Goal: Task Accomplishment & Management: Complete application form

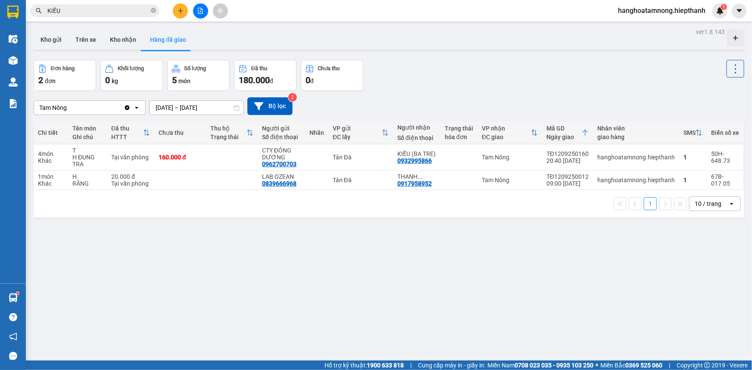
click at [182, 14] on button at bounding box center [180, 10] width 15 height 15
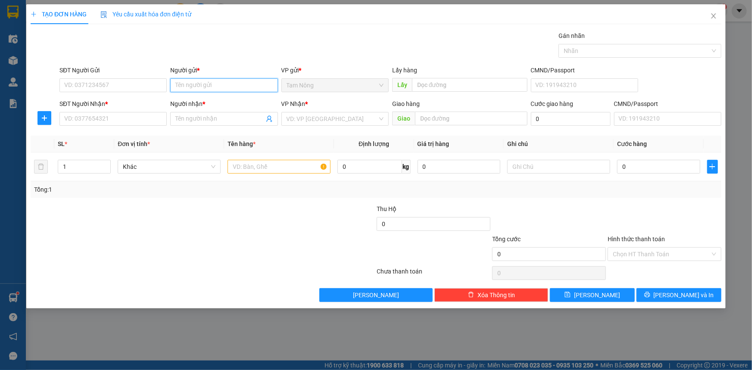
click at [191, 89] on input "Người gửi *" at bounding box center [223, 85] width 107 height 14
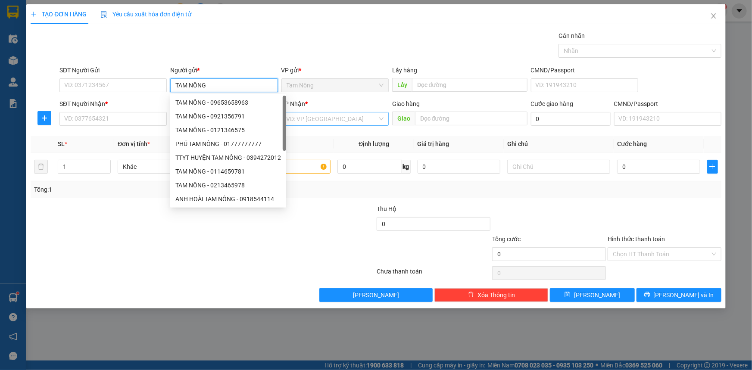
type input "TAM NÔNG"
click at [355, 122] on input "search" at bounding box center [332, 119] width 91 height 13
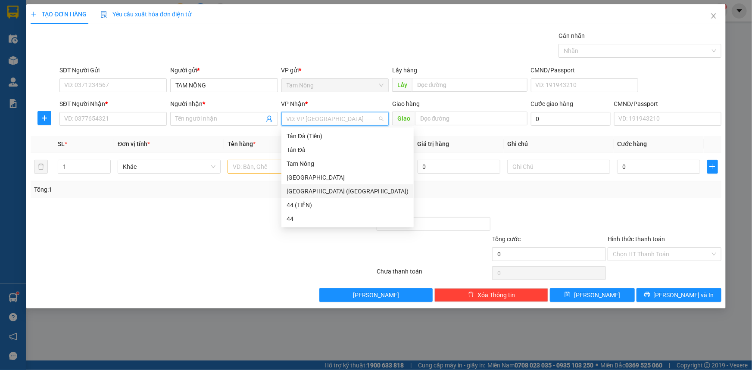
click at [300, 189] on div "[GEOGRAPHIC_DATA] ([GEOGRAPHIC_DATA])" at bounding box center [348, 191] width 122 height 9
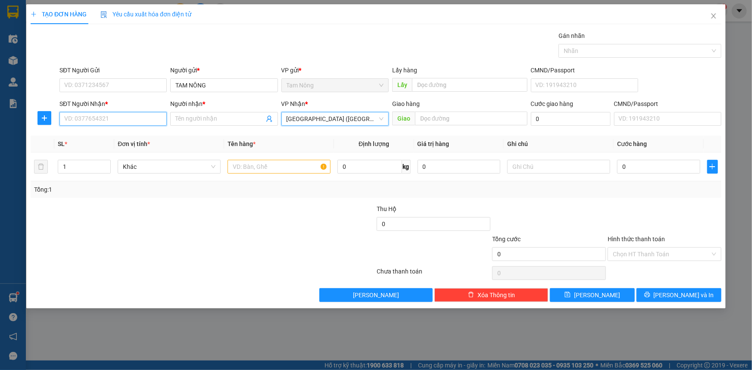
click at [84, 119] on input "SĐT Người Nhận *" at bounding box center [112, 119] width 107 height 14
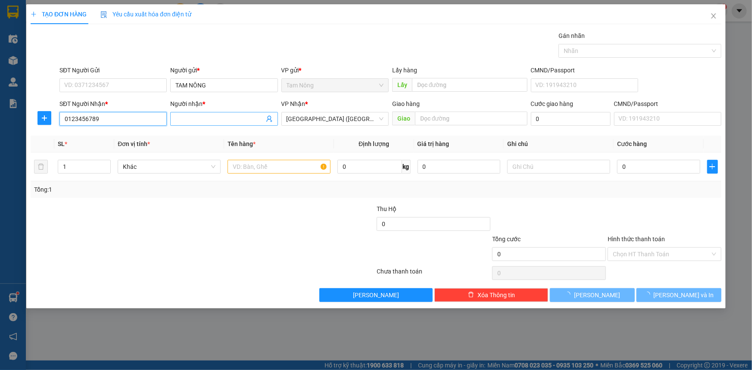
type input "0123456789"
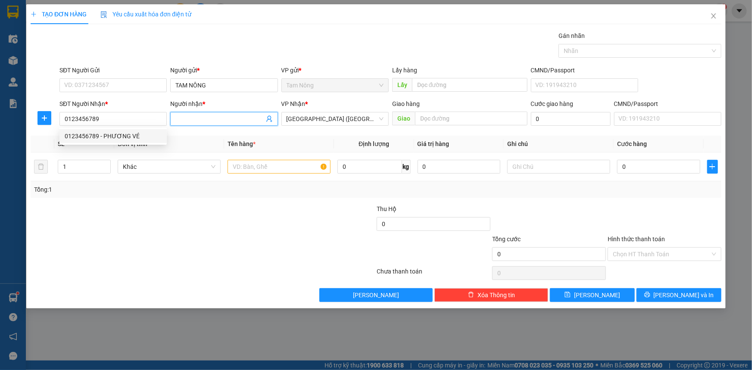
click at [215, 119] on input "Người nhận *" at bounding box center [219, 118] width 88 height 9
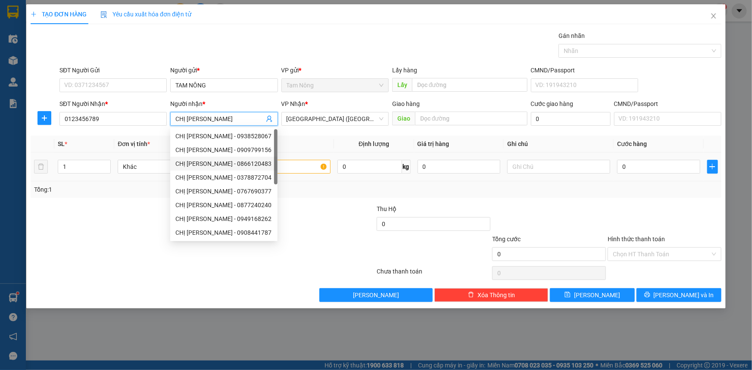
type input "CHỊ [PERSON_NAME]"
click at [293, 162] on input "text" at bounding box center [279, 167] width 103 height 14
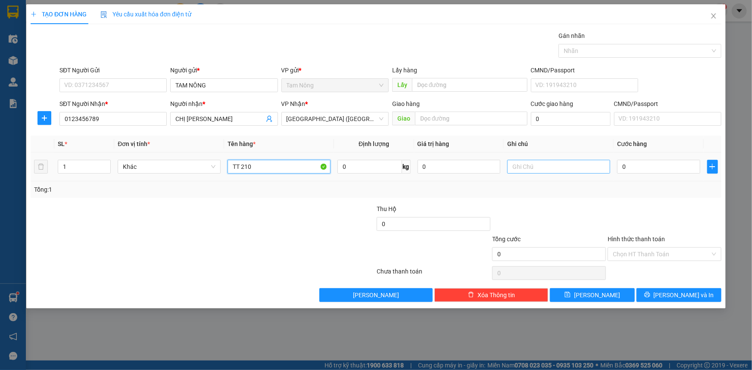
type input "TT 210"
click at [526, 172] on input "text" at bounding box center [558, 167] width 103 height 14
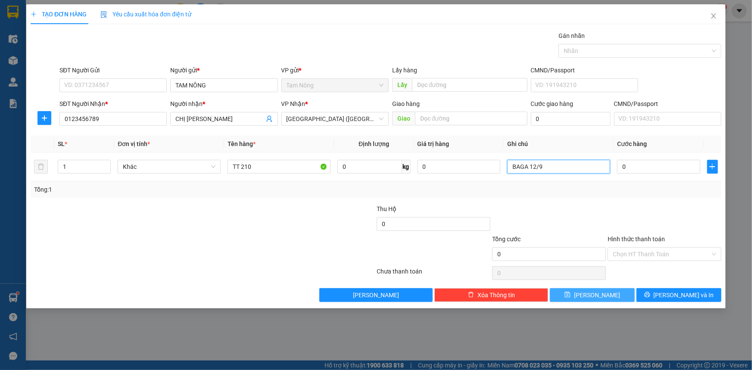
type input "BAGA 12/9"
click at [571, 293] on icon "save" at bounding box center [568, 295] width 6 height 6
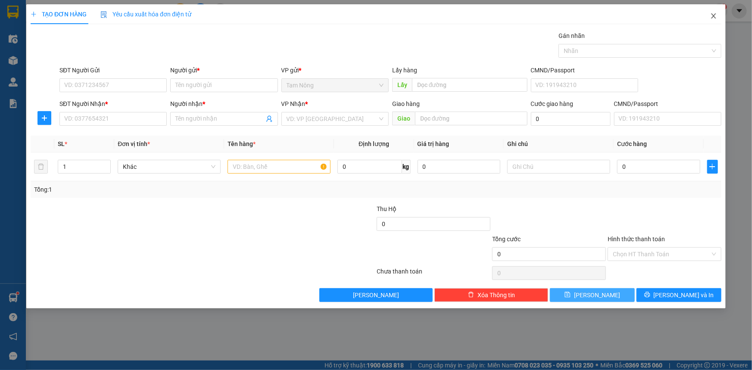
click at [715, 16] on icon "close" at bounding box center [713, 16] width 7 height 7
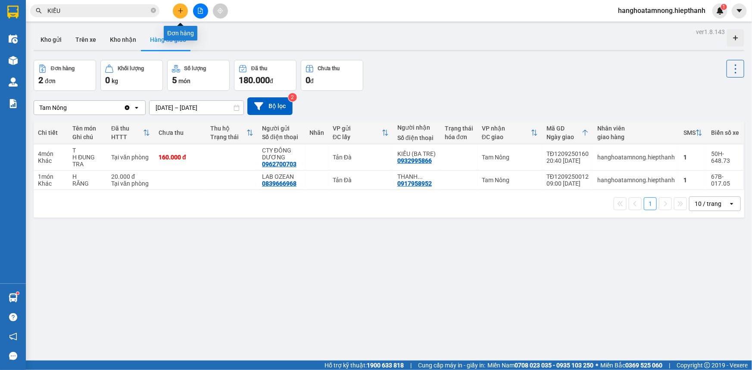
click at [185, 13] on button at bounding box center [180, 10] width 15 height 15
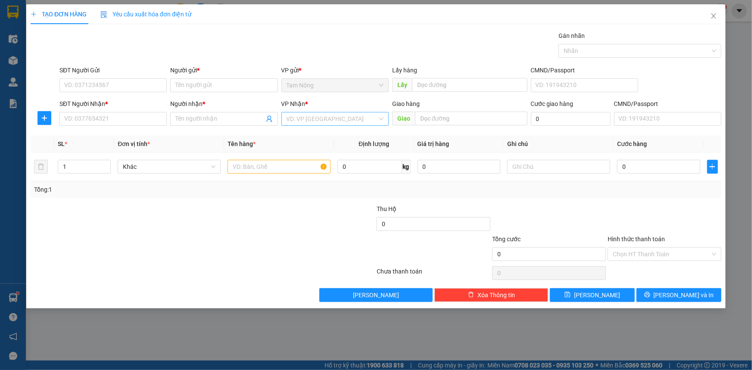
click at [328, 121] on input "search" at bounding box center [332, 119] width 91 height 13
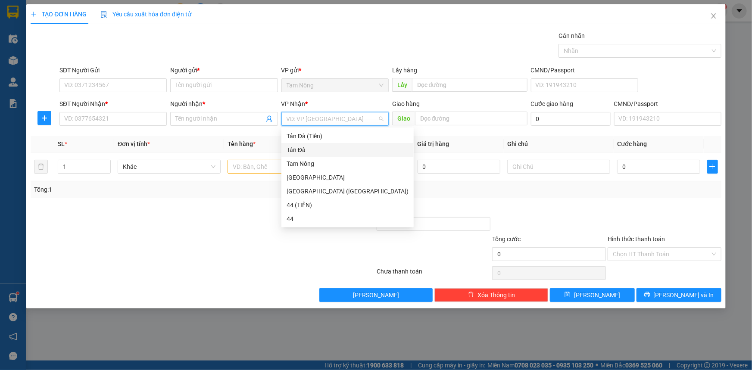
click at [297, 151] on div "Tản Đà" at bounding box center [348, 149] width 122 height 9
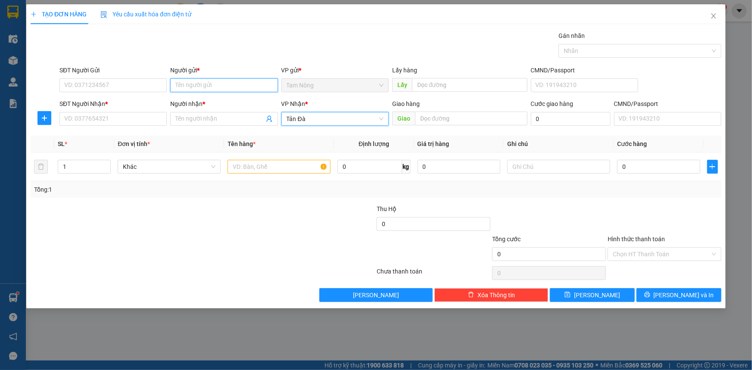
click at [203, 86] on input "Người gửi *" at bounding box center [223, 85] width 107 height 14
type input "XỨNG"
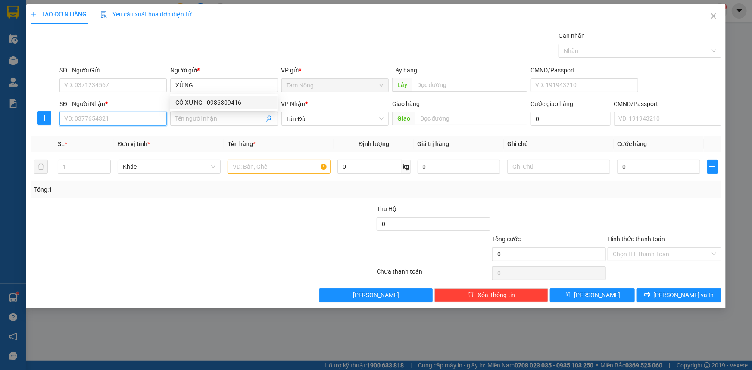
click at [135, 112] on input "SĐT Người Nhận *" at bounding box center [112, 119] width 107 height 14
click at [132, 67] on div "SĐT Người Gửi" at bounding box center [112, 70] width 107 height 9
click at [132, 78] on input "SĐT Người Gửi" at bounding box center [112, 85] width 107 height 14
type input "083"
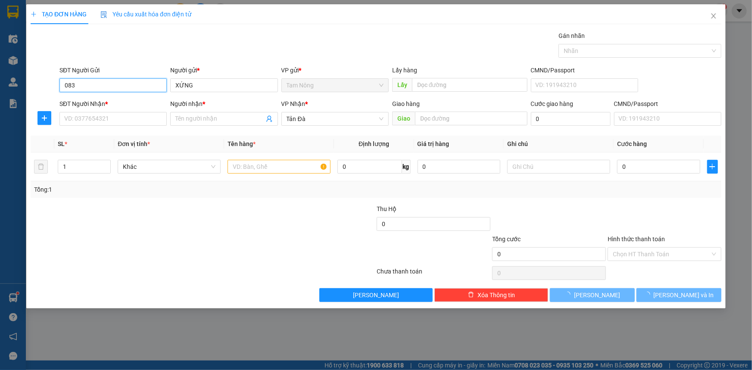
click at [157, 90] on input "083" at bounding box center [112, 85] width 107 height 14
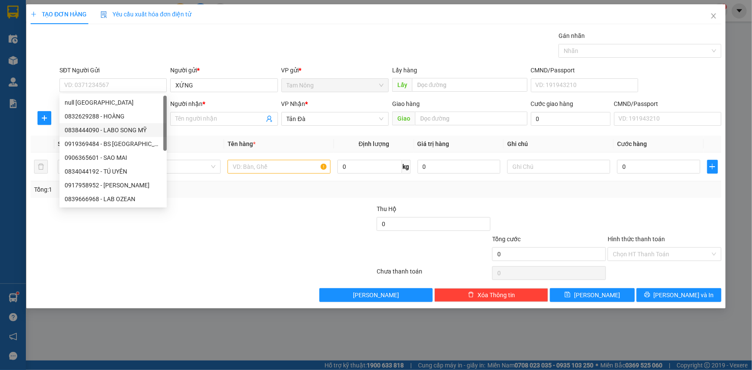
drag, startPoint x: 215, startPoint y: 273, endPoint x: 196, endPoint y: 232, distance: 45.7
click at [215, 274] on div at bounding box center [203, 273] width 346 height 17
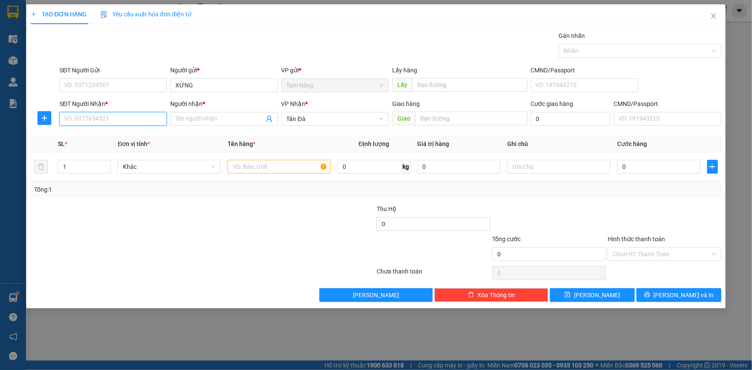
click at [99, 117] on input "SĐT Người Nhận *" at bounding box center [112, 119] width 107 height 14
type input "0838210808"
click at [124, 138] on div "0838210808 - THẦY SÁU" at bounding box center [113, 135] width 97 height 9
type input "THẦY SÁU"
type input "0838210808"
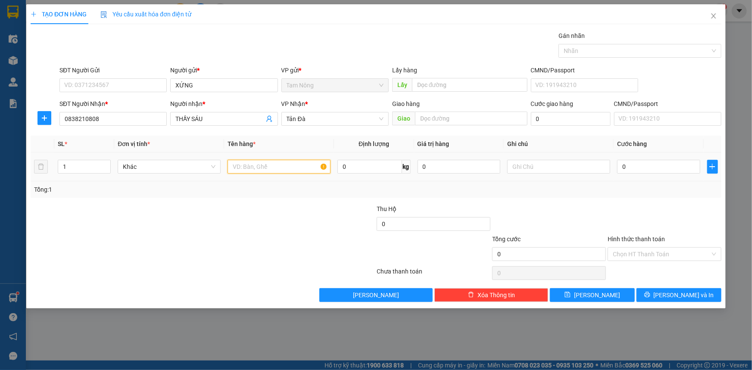
click at [248, 166] on input "text" at bounding box center [279, 167] width 103 height 14
type input "BAO TRẮNG"
click at [554, 166] on input "text" at bounding box center [558, 167] width 103 height 14
type input "D"
click at [630, 168] on input "0" at bounding box center [658, 167] width 83 height 14
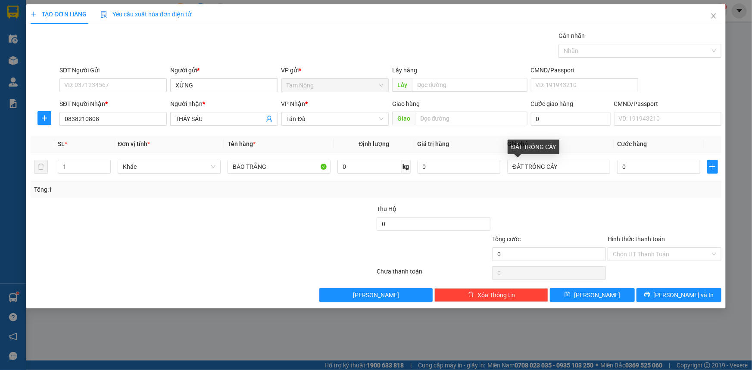
click at [595, 204] on div at bounding box center [549, 219] width 116 height 30
click at [569, 169] on input "ĐẤT TRỒNG CÂY" at bounding box center [558, 167] width 103 height 14
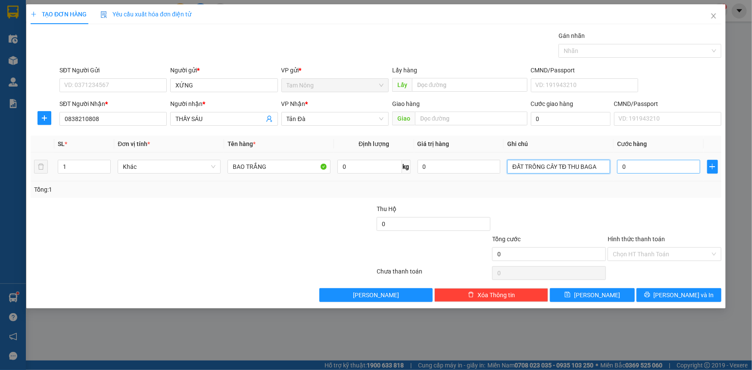
type input "ĐẤT TRỒNG CÂY TĐ THU BAGA"
click at [636, 167] on input "0" at bounding box center [658, 167] width 83 height 14
type input "3"
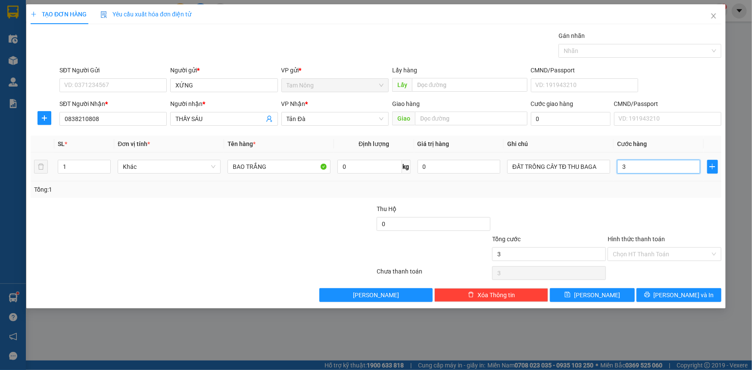
type input "30"
type input "30.000"
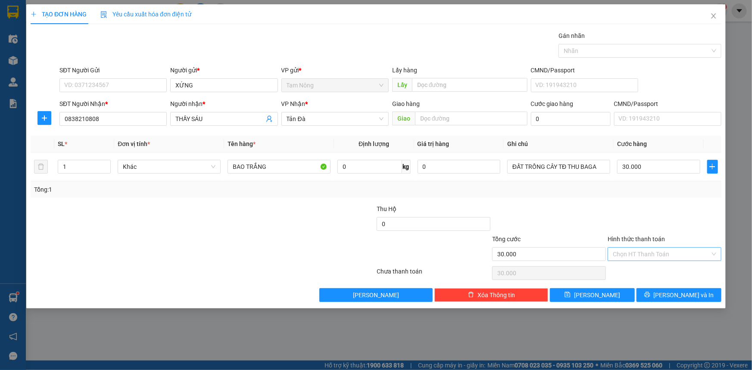
click at [643, 255] on input "Hình thức thanh toán" at bounding box center [661, 254] width 97 height 13
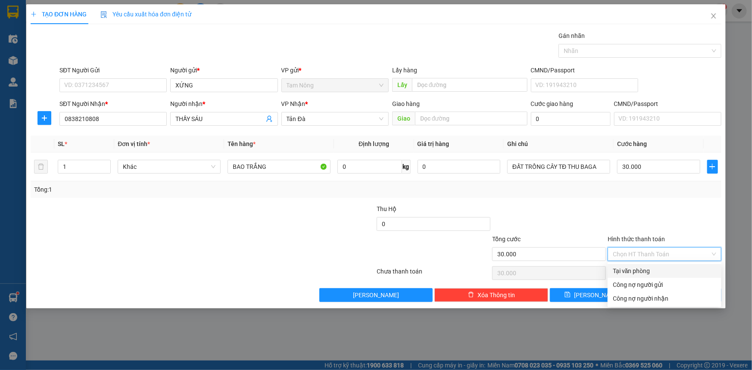
click at [647, 266] on div "Tại văn phòng" at bounding box center [664, 270] width 103 height 9
type input "0"
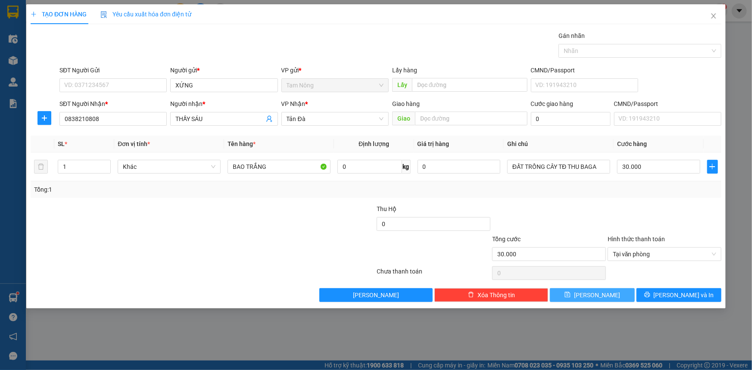
click at [608, 297] on button "[PERSON_NAME]" at bounding box center [592, 295] width 85 height 14
type input "0"
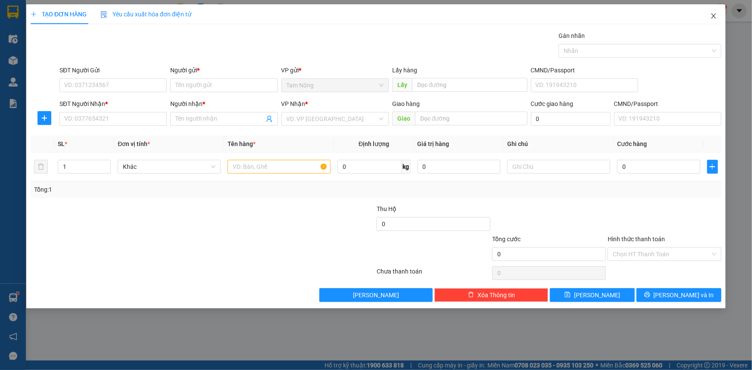
click at [712, 14] on icon "close" at bounding box center [713, 15] width 5 height 5
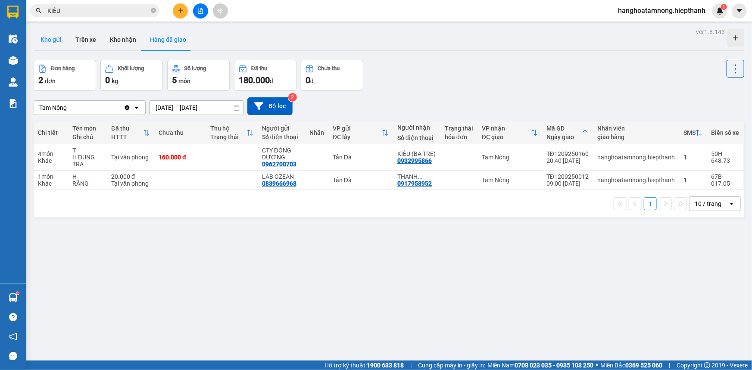
drag, startPoint x: 50, startPoint y: 43, endPoint x: 50, endPoint y: 36, distance: 7.0
click at [50, 43] on button "Kho gửi" at bounding box center [51, 39] width 35 height 21
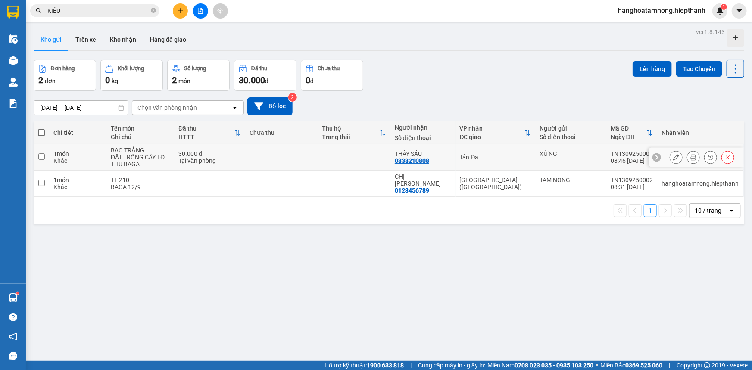
click at [39, 154] on input "checkbox" at bounding box center [41, 156] width 6 height 6
checkbox input "true"
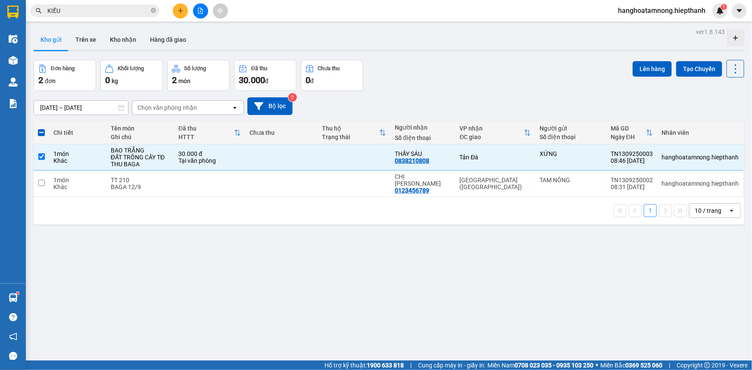
drag, startPoint x: 119, startPoint y: 262, endPoint x: 139, endPoint y: 262, distance: 20.7
click at [125, 263] on div "ver 1.8.143 Kho gửi Trên xe Kho nhận Hàng đã giao Đơn hàng 2 đơn Khối lượng 0 k…" at bounding box center [389, 211] width 718 height 370
click at [638, 67] on button "Lên hàng" at bounding box center [652, 69] width 39 height 16
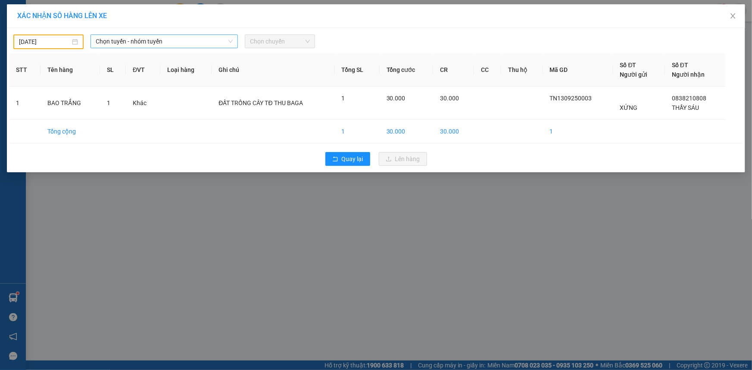
click at [172, 41] on span "Chọn tuyến - nhóm tuyến" at bounding box center [164, 41] width 137 height 13
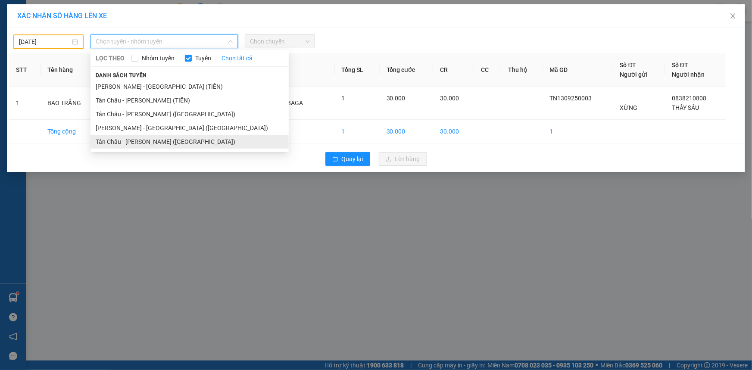
click at [133, 147] on li "Tân Châu - [PERSON_NAME] ([GEOGRAPHIC_DATA])" at bounding box center [190, 142] width 198 height 14
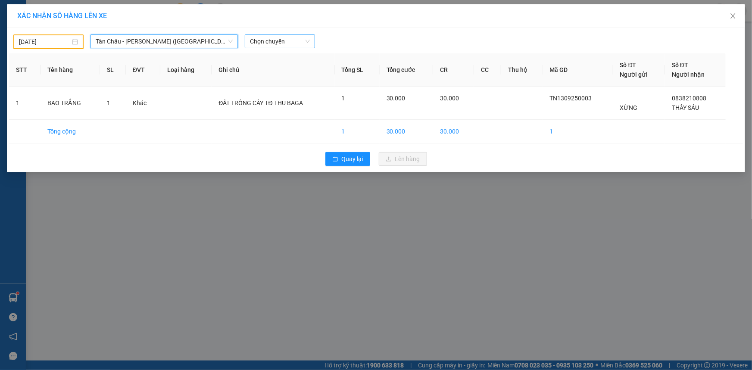
click at [288, 38] on span "Chọn chuyến" at bounding box center [280, 41] width 60 height 13
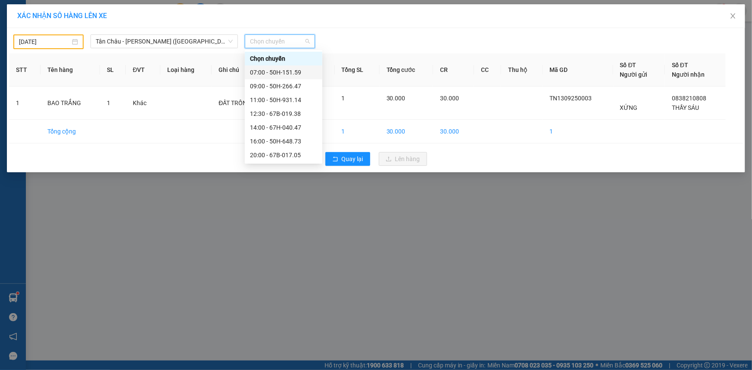
click at [275, 77] on div "07:00 - 50H-151.59" at bounding box center [284, 73] width 78 height 14
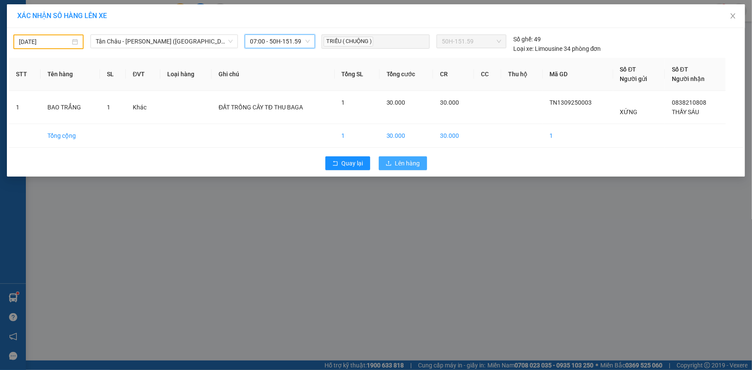
click at [410, 166] on span "Lên hàng" at bounding box center [407, 163] width 25 height 9
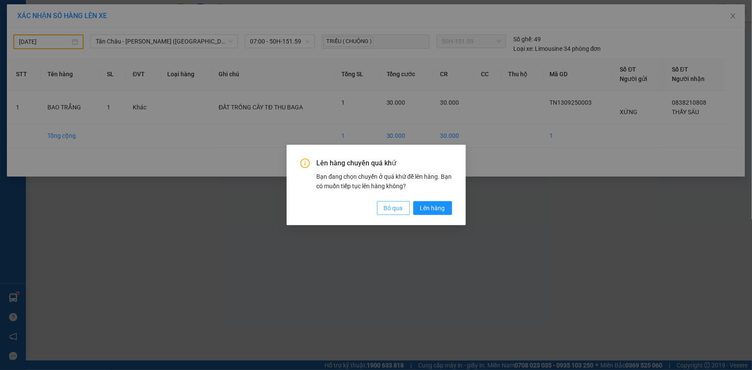
click at [392, 207] on span "Bỏ qua" at bounding box center [393, 207] width 19 height 9
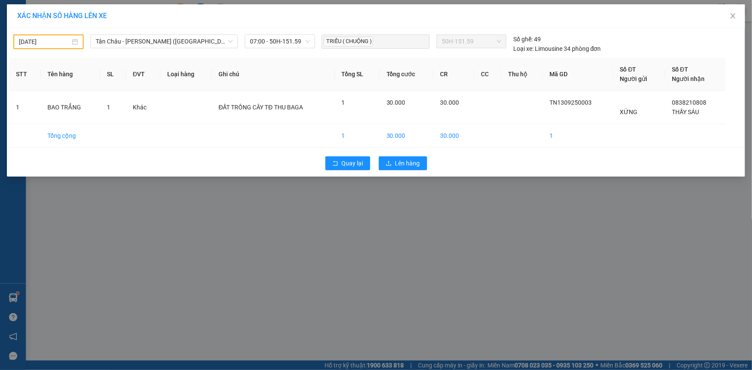
click at [62, 43] on input "[DATE]" at bounding box center [44, 41] width 51 height 9
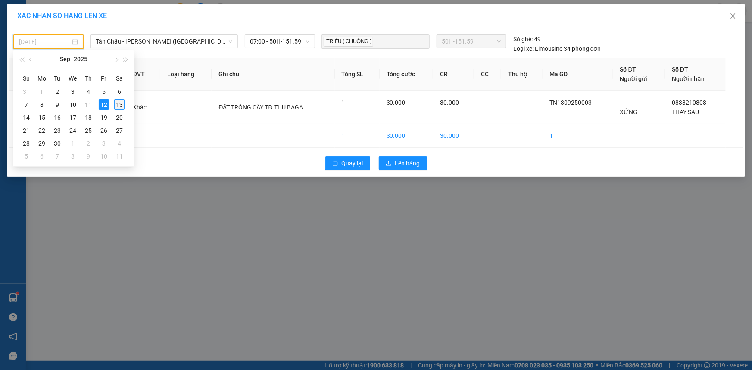
click at [119, 103] on div "13" at bounding box center [119, 105] width 10 height 10
type input "[DATE]"
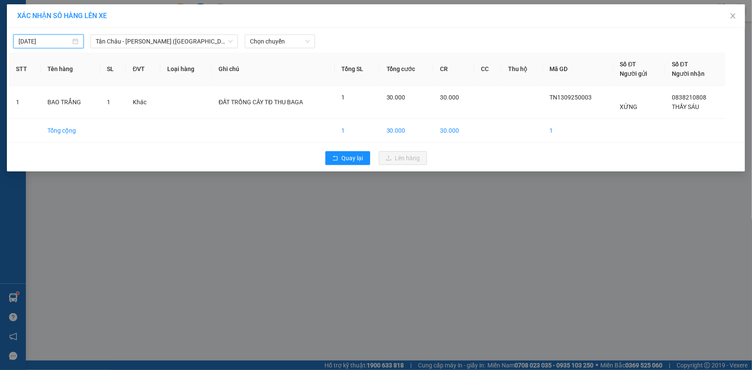
click at [296, 30] on div "[DATE] [GEOGRAPHIC_DATA] - [GEOGRAPHIC_DATA] ([GEOGRAPHIC_DATA]) LỌC THEO Nhóm …" at bounding box center [376, 39] width 734 height 18
click at [289, 44] on span "Chọn chuyến" at bounding box center [280, 41] width 60 height 13
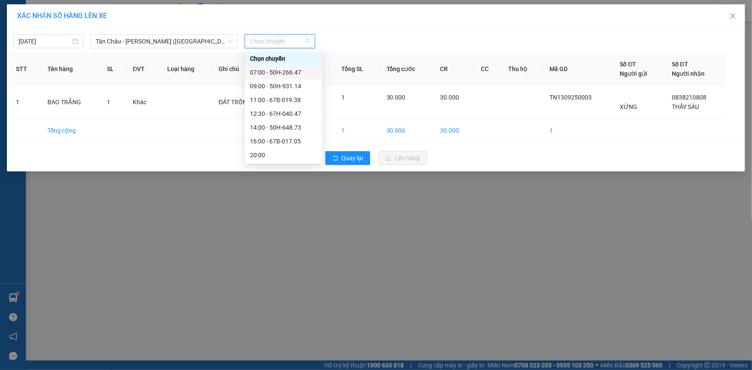
click at [278, 71] on div "07:00 - 50H-266.47" at bounding box center [283, 72] width 67 height 9
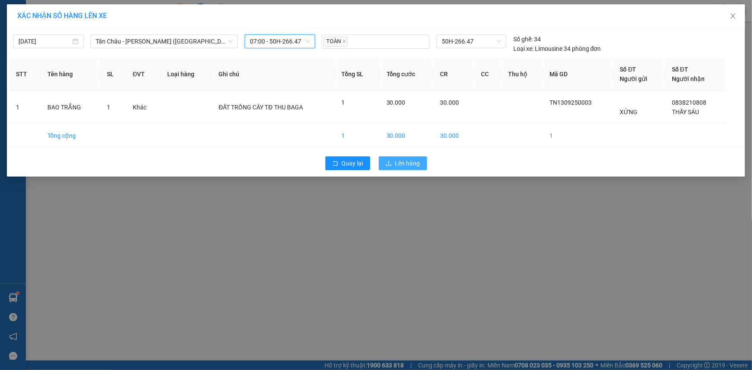
click at [402, 161] on span "Lên hàng" at bounding box center [407, 163] width 25 height 9
